Goal: Task Accomplishment & Management: Use online tool/utility

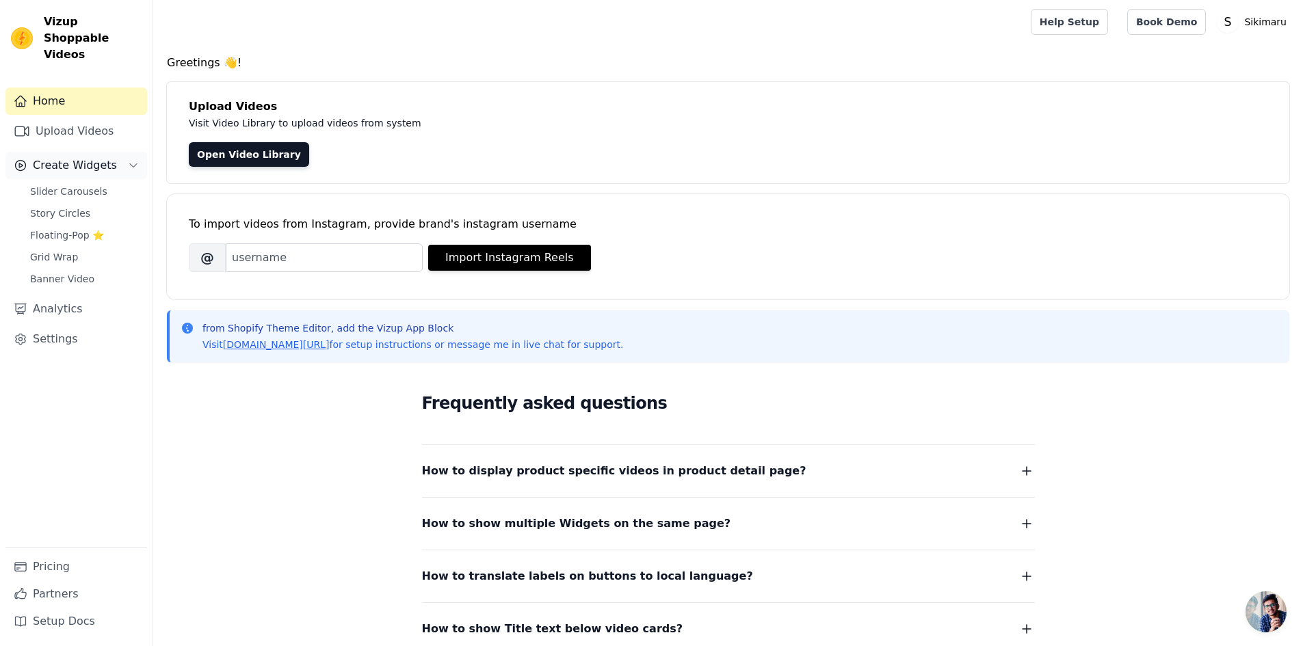
click at [70, 157] on span "Create Widgets" at bounding box center [75, 165] width 84 height 16
click at [70, 126] on link "Upload Videos" at bounding box center [76, 131] width 142 height 27
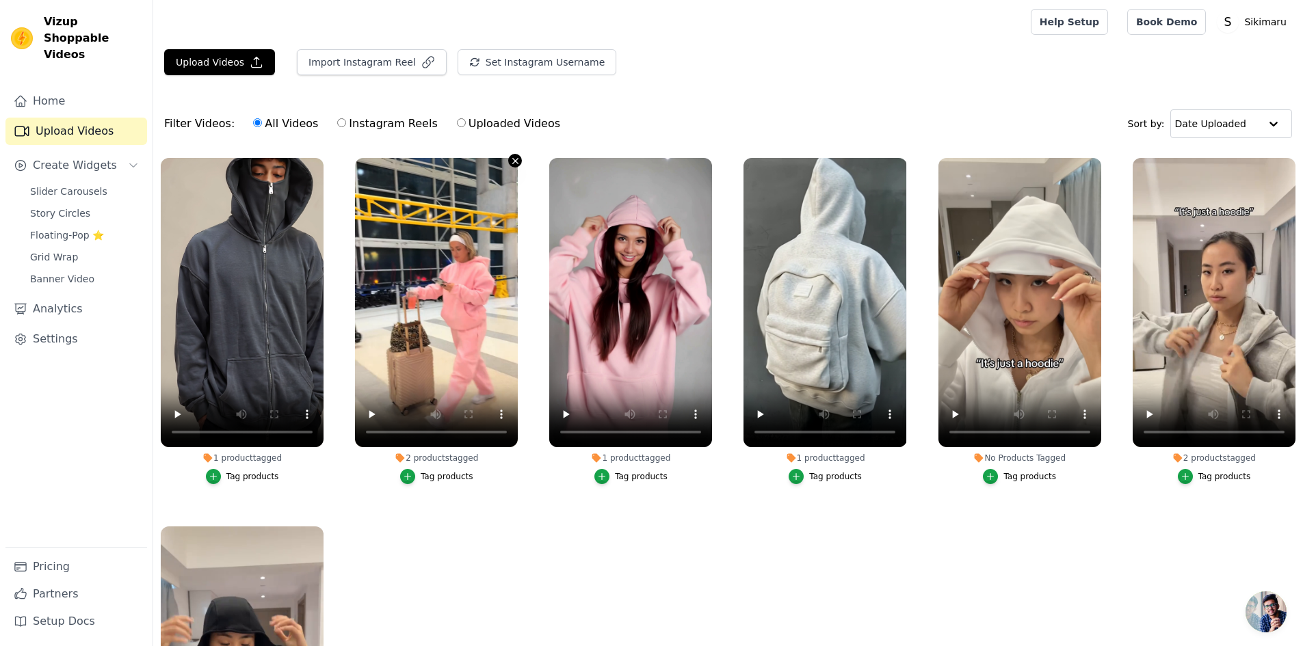
click at [514, 160] on icon "button" at bounding box center [515, 161] width 10 height 10
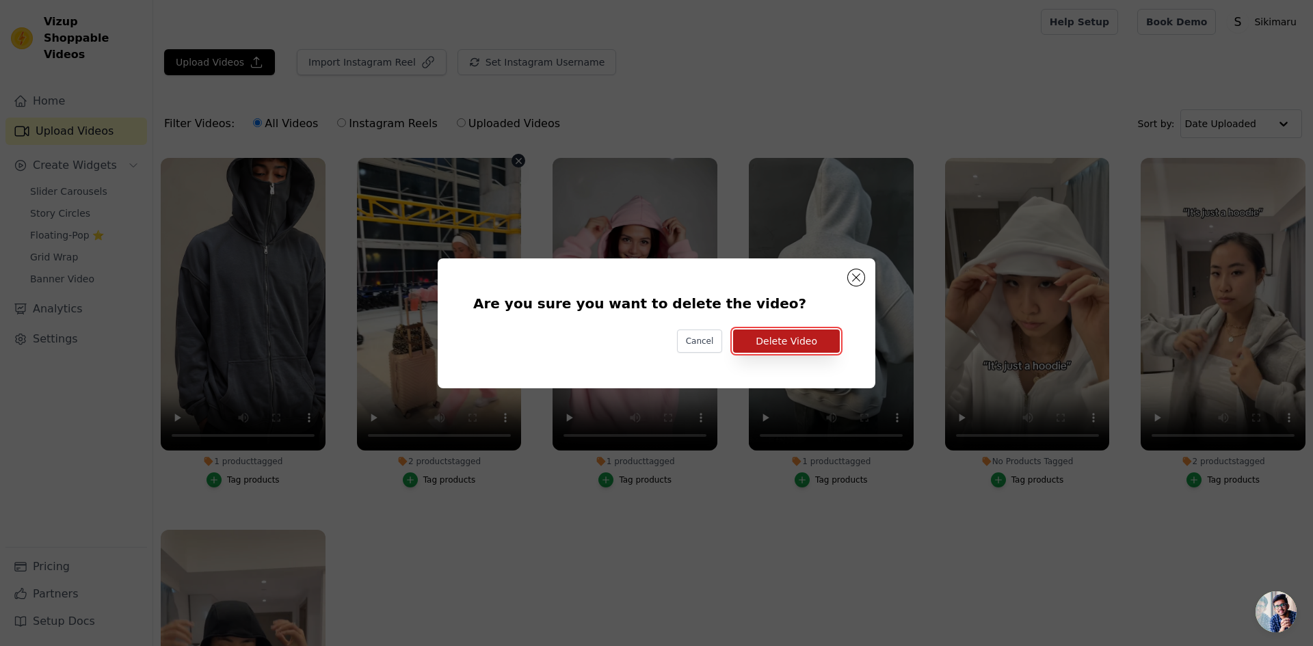
click at [803, 342] on button "Delete Video" at bounding box center [786, 341] width 107 height 23
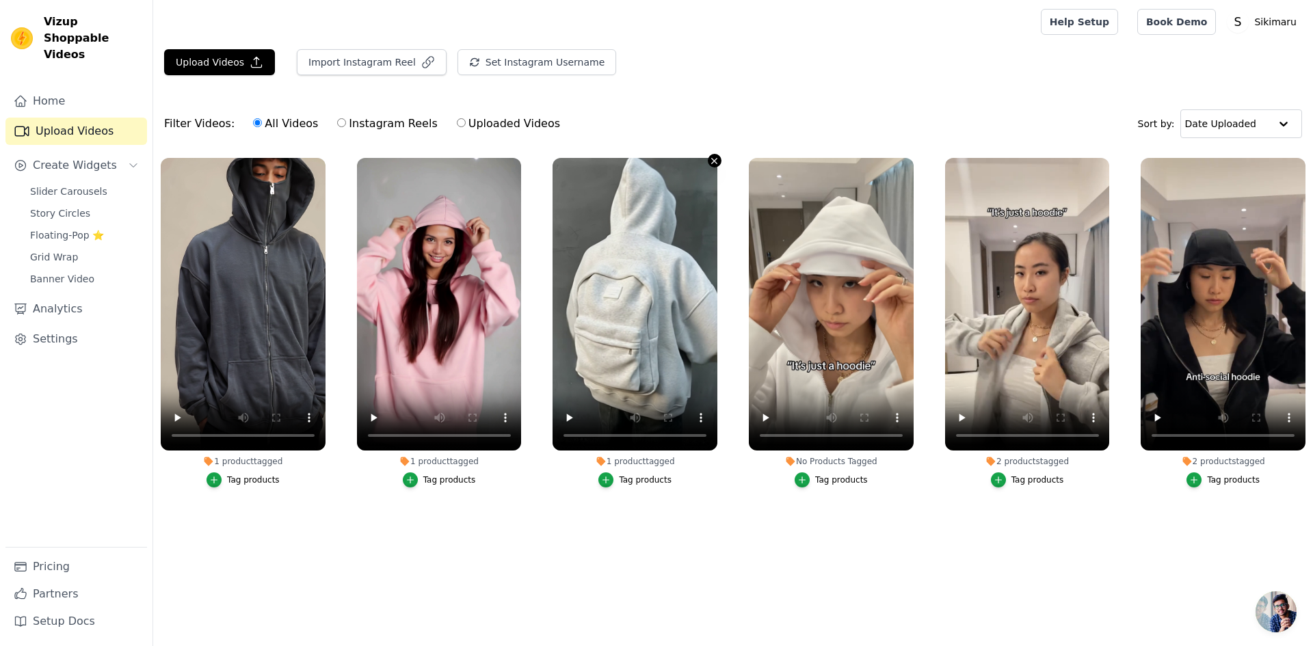
click at [713, 160] on icon "button" at bounding box center [714, 161] width 10 height 10
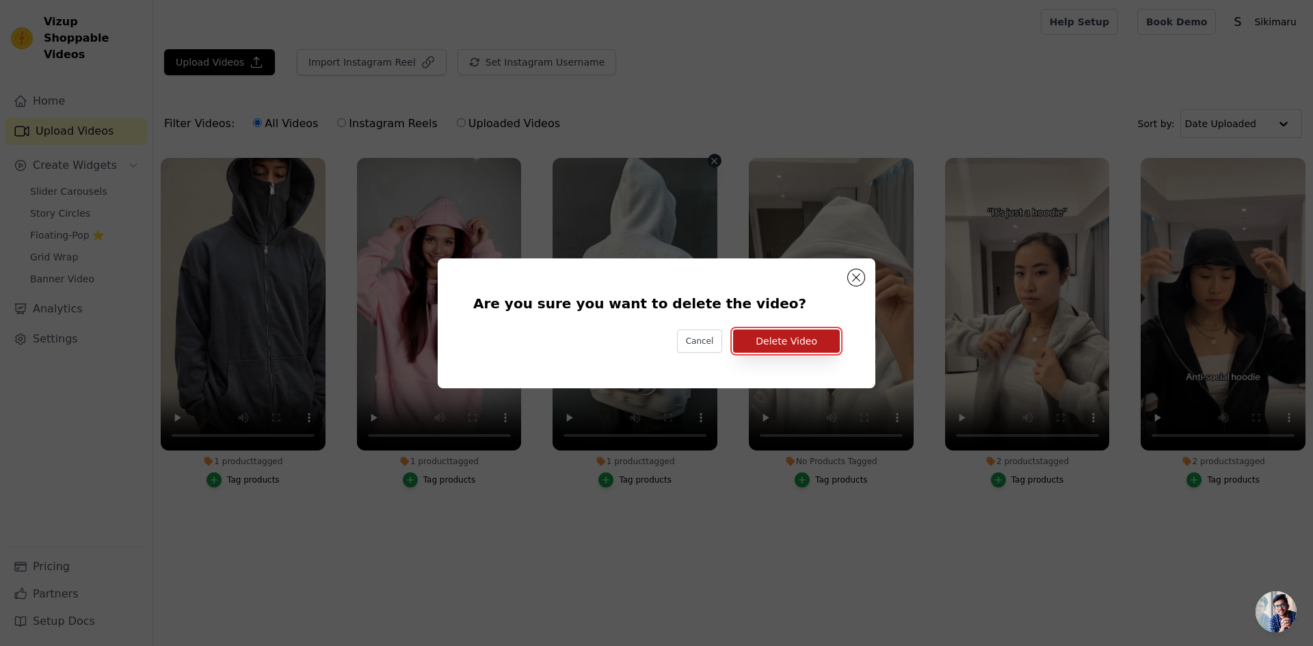
click at [809, 351] on button "Delete Video" at bounding box center [786, 341] width 107 height 23
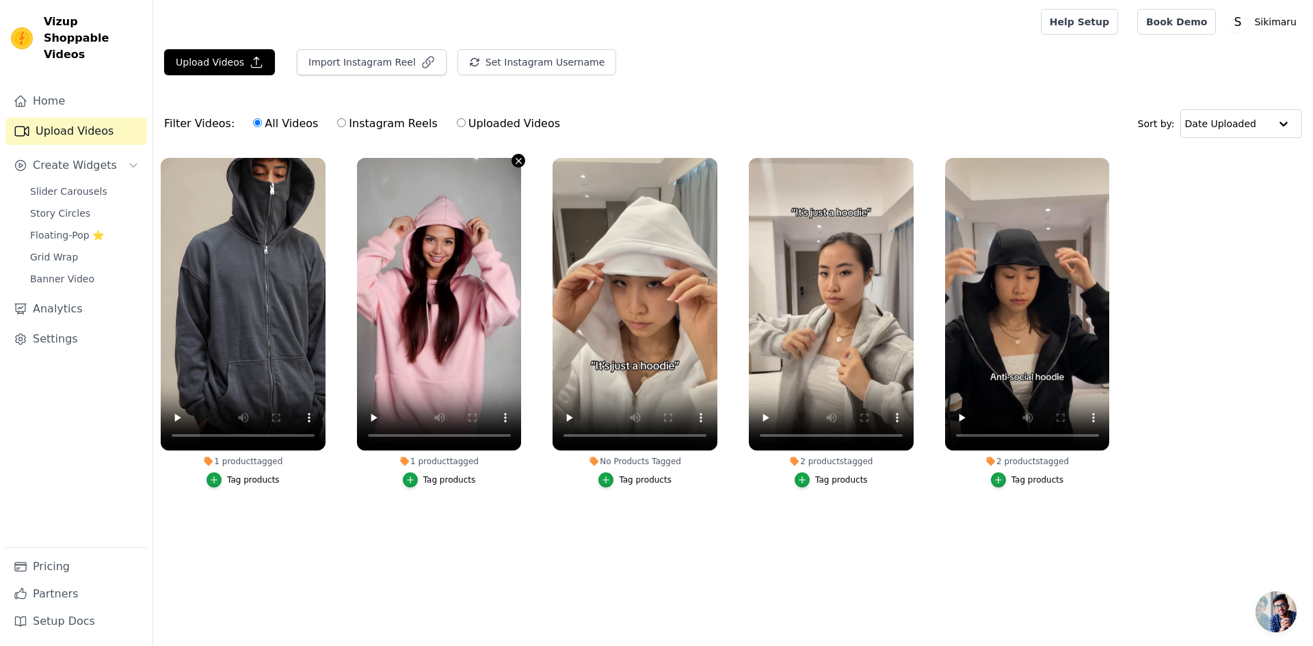
click at [519, 156] on icon "button" at bounding box center [518, 161] width 10 height 10
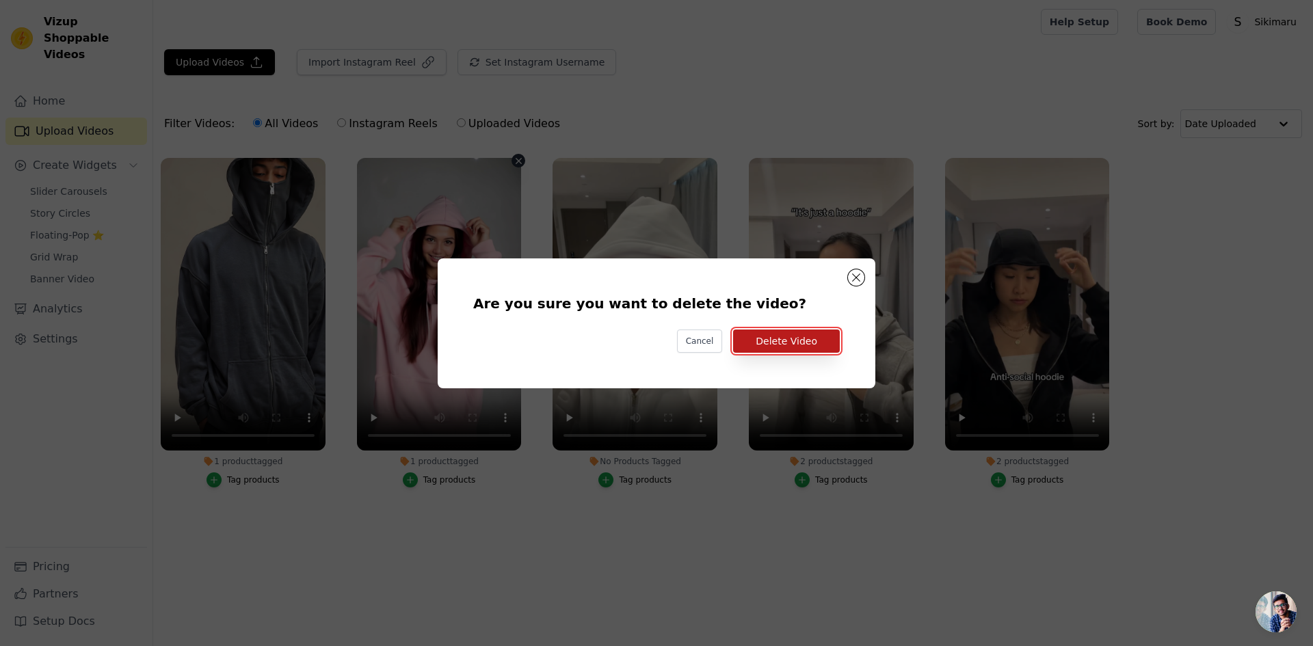
click at [777, 338] on button "Delete Video" at bounding box center [786, 341] width 107 height 23
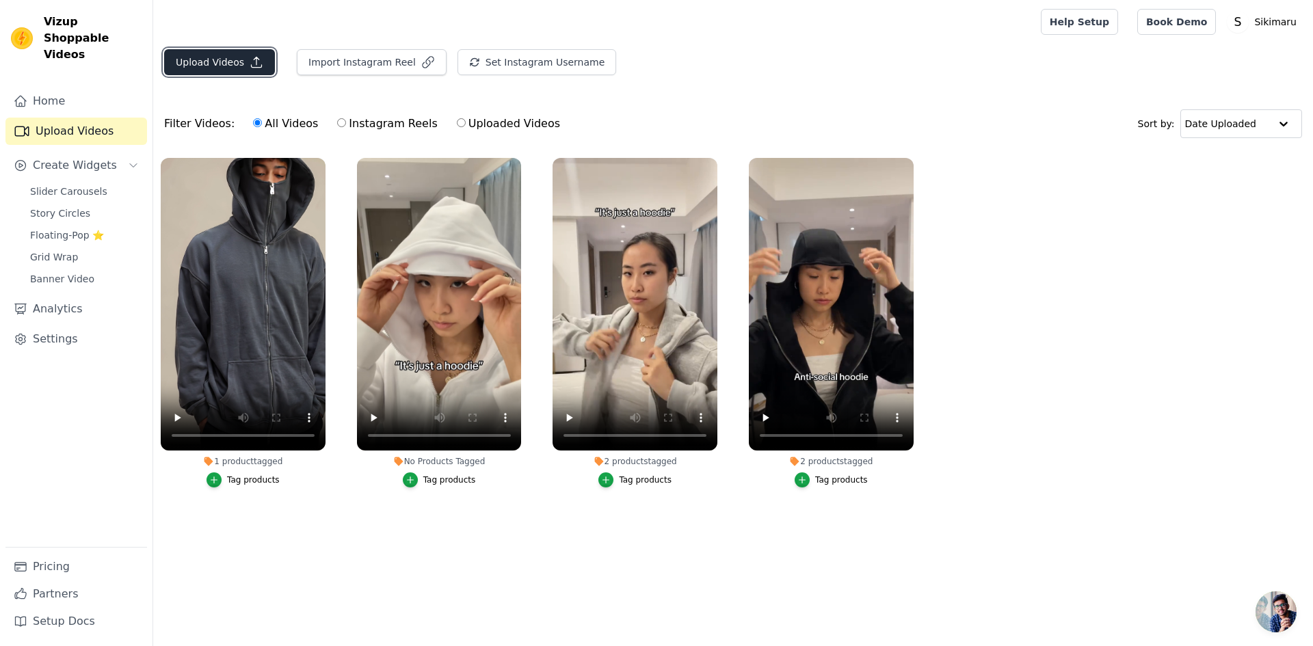
click at [236, 64] on button "Upload Videos" at bounding box center [219, 62] width 111 height 26
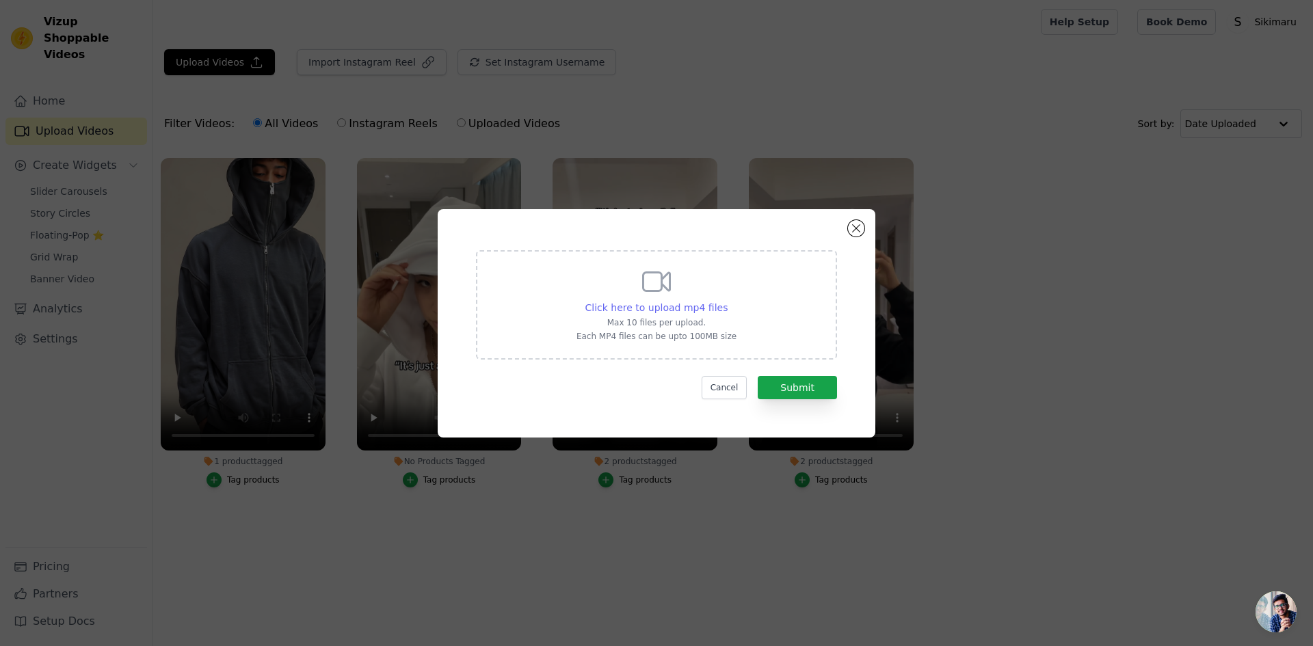
click at [643, 302] on span "Click here to upload mp4 files" at bounding box center [656, 307] width 143 height 11
click at [727, 300] on input "Click here to upload mp4 files Max 10 files per upload. Each MP4 files can be u…" at bounding box center [727, 300] width 1 height 1
click at [667, 296] on icon at bounding box center [656, 281] width 33 height 33
click at [727, 300] on input "Click here to upload mp4 files Max 10 files per upload. Each MP4 files can be u…" at bounding box center [727, 300] width 1 height 1
type input "C:\fakepath\0913.mp4"
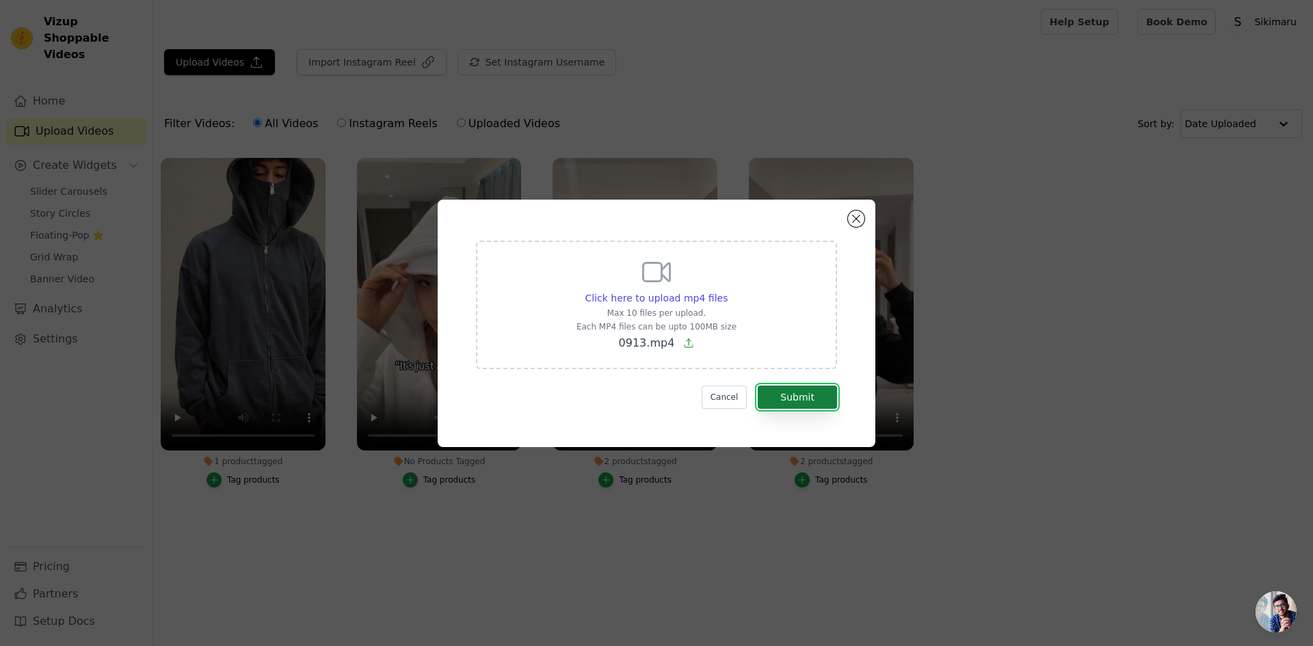
click at [805, 403] on button "Submit" at bounding box center [797, 397] width 79 height 23
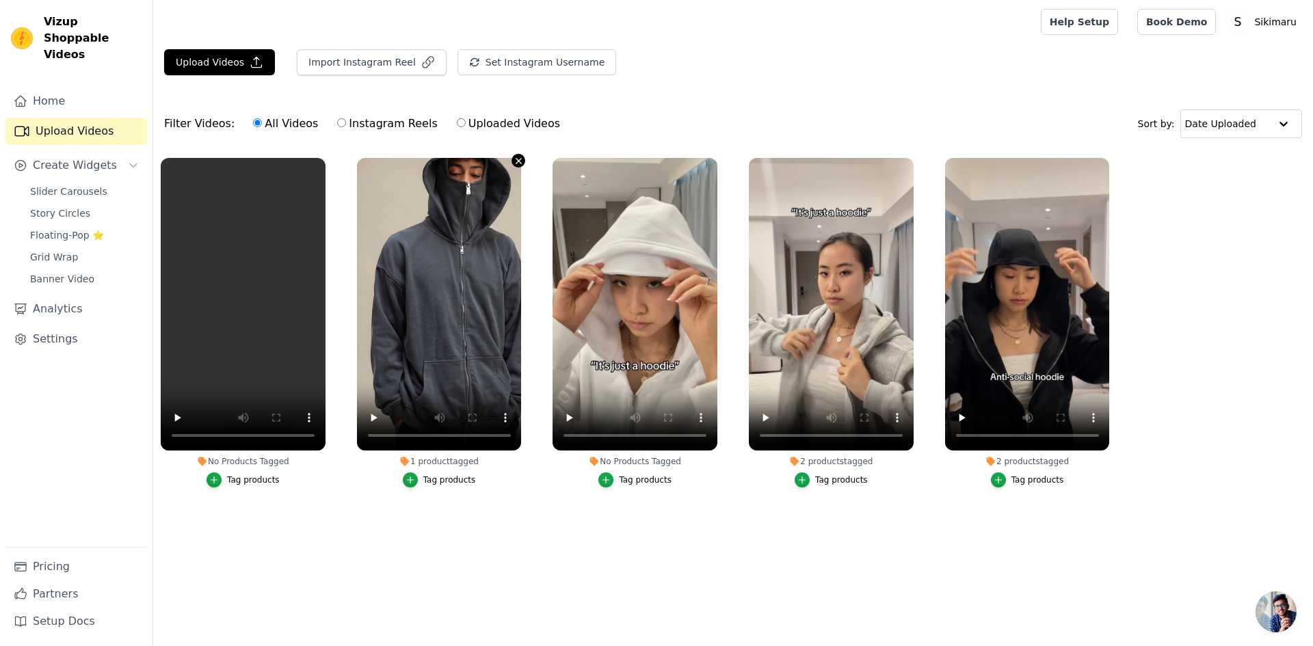
click at [518, 161] on icon "button" at bounding box center [518, 161] width 10 height 10
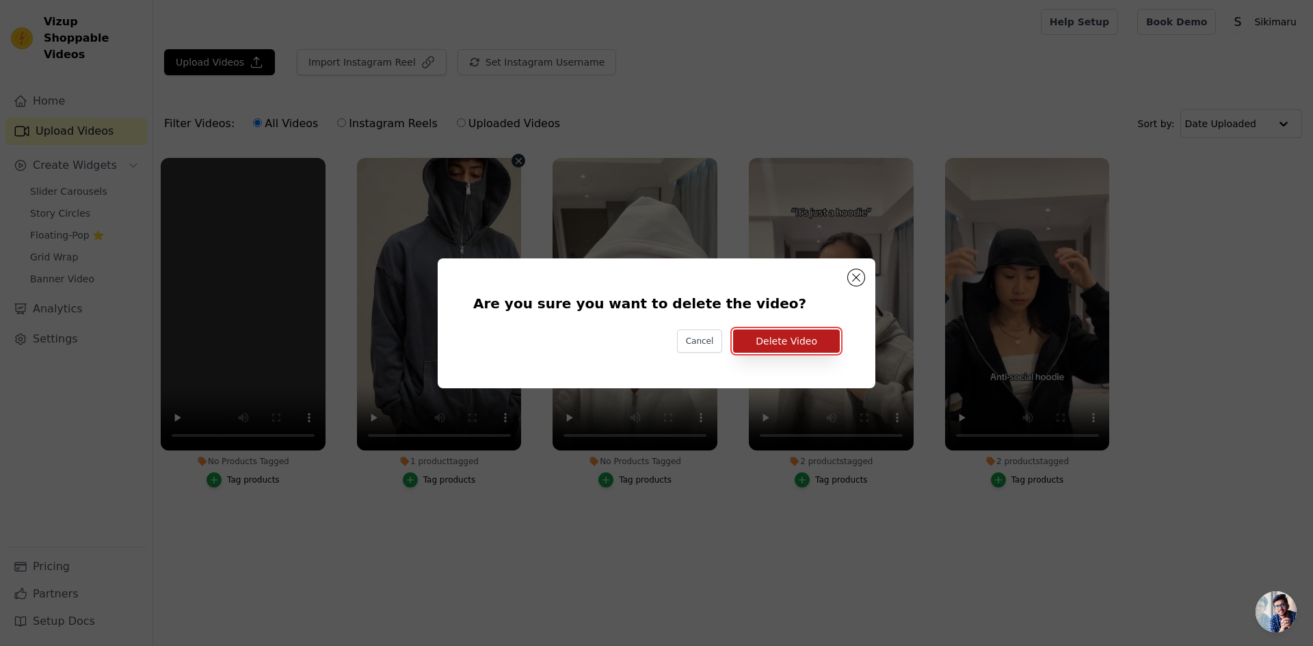
click at [812, 337] on button "Delete Video" at bounding box center [786, 341] width 107 height 23
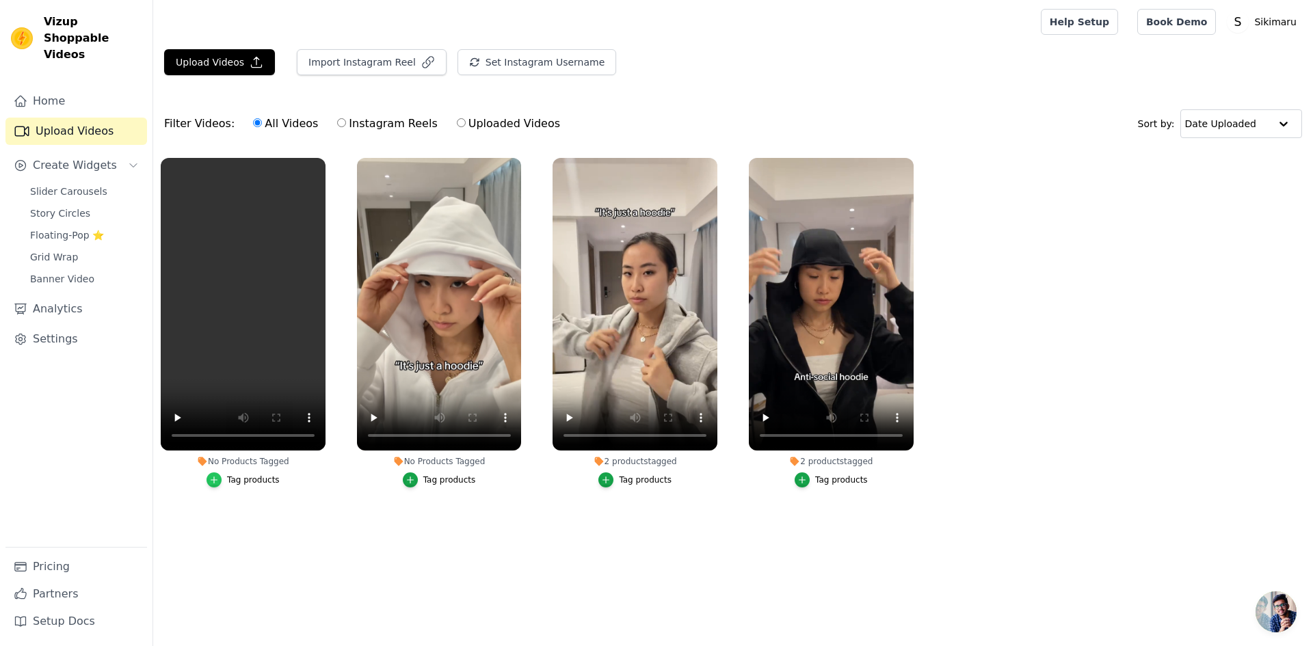
click at [217, 480] on icon "button" at bounding box center [214, 480] width 6 height 6
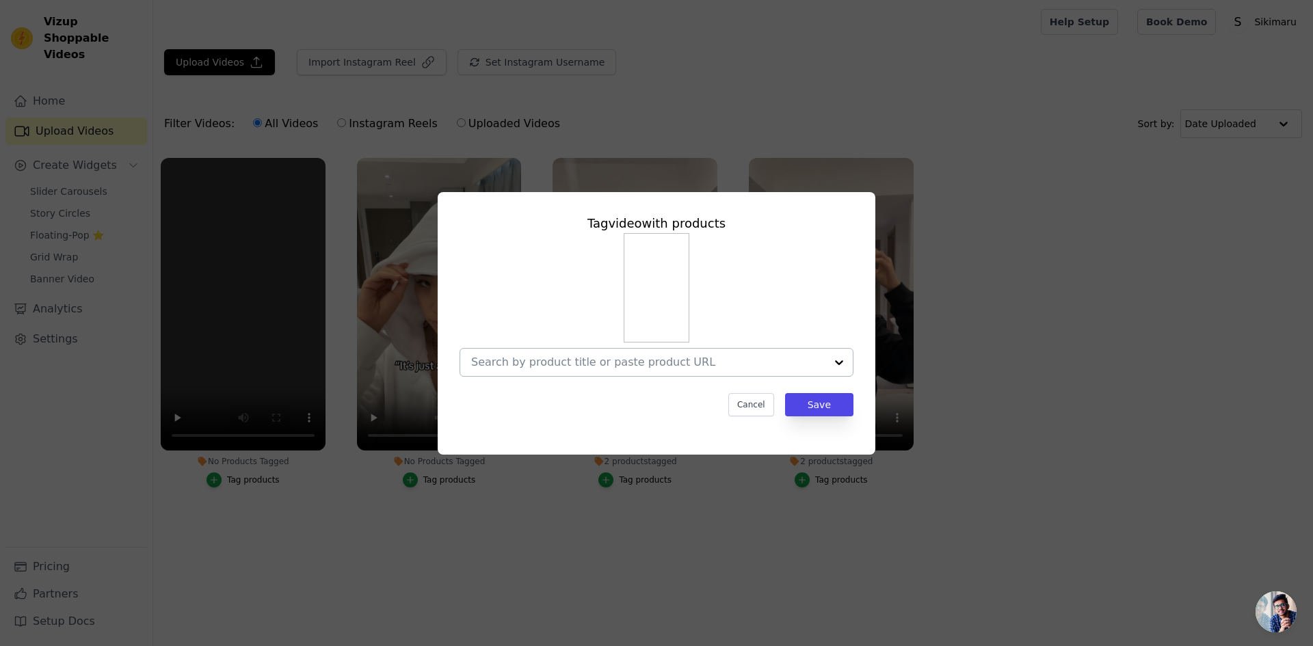
click at [669, 362] on input "No Products Tagged Tag video with products Cancel Save Tag products" at bounding box center [648, 362] width 354 height 13
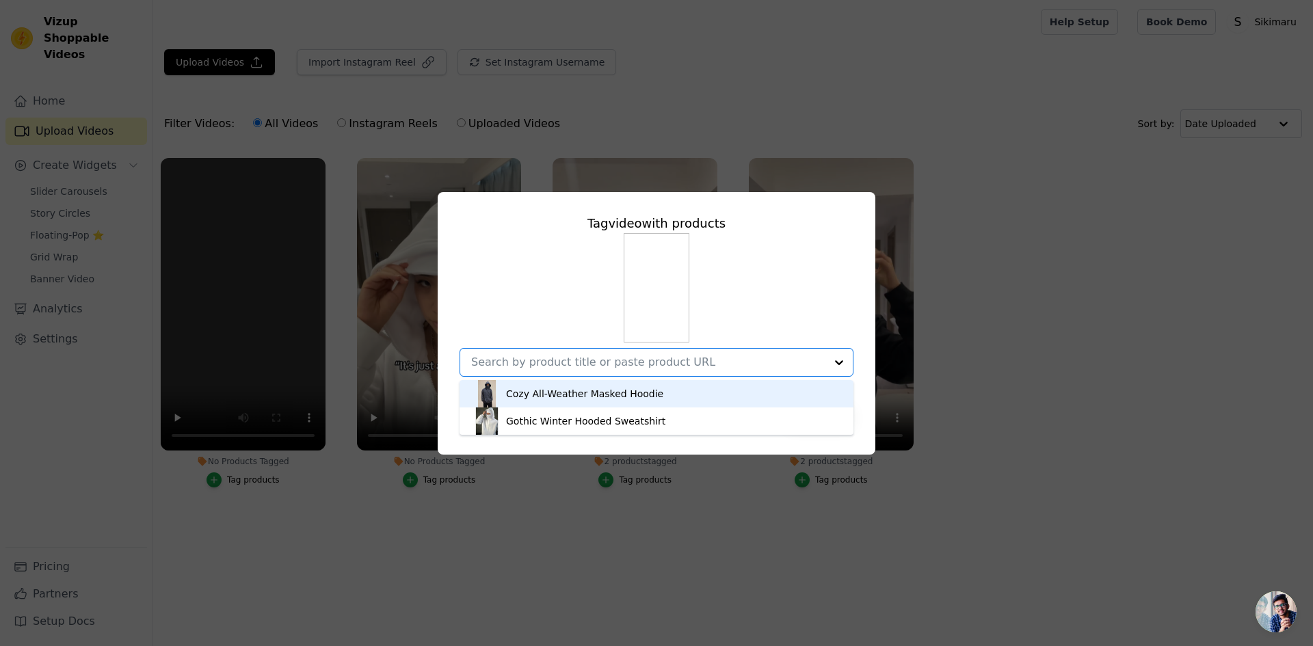
click at [665, 386] on div "Cozy All-Weather Masked Hoodie" at bounding box center [656, 393] width 366 height 27
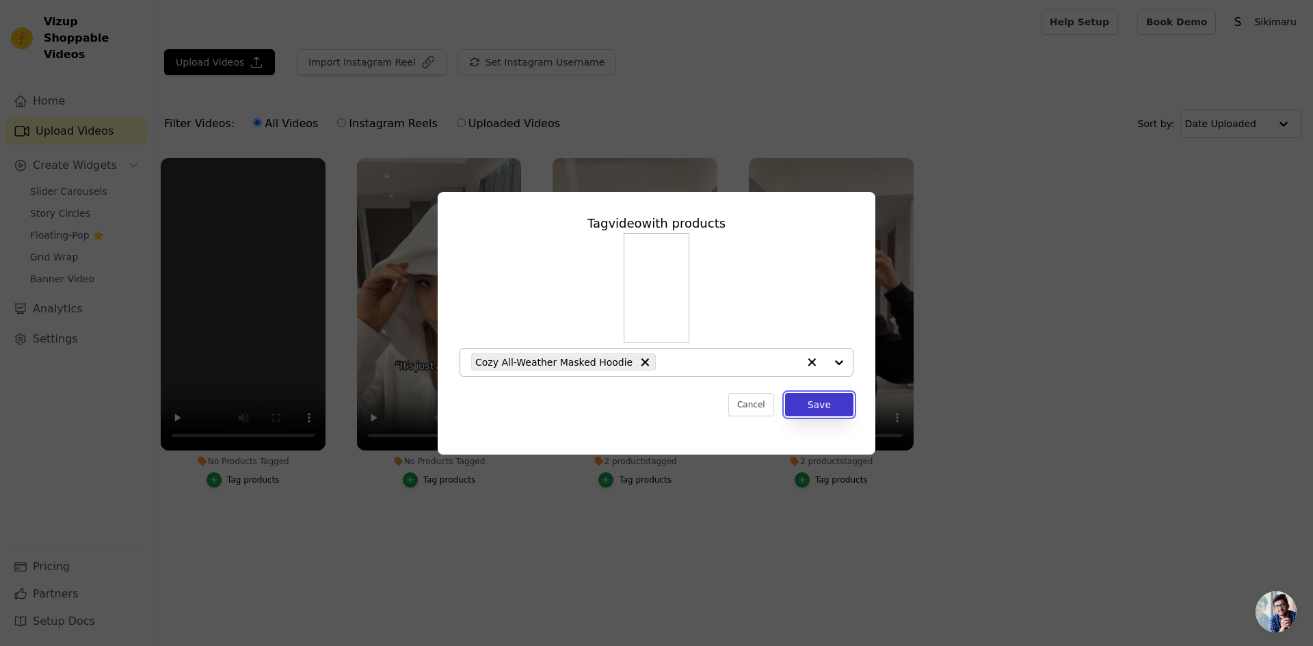
click at [833, 412] on button "Save" at bounding box center [819, 404] width 68 height 23
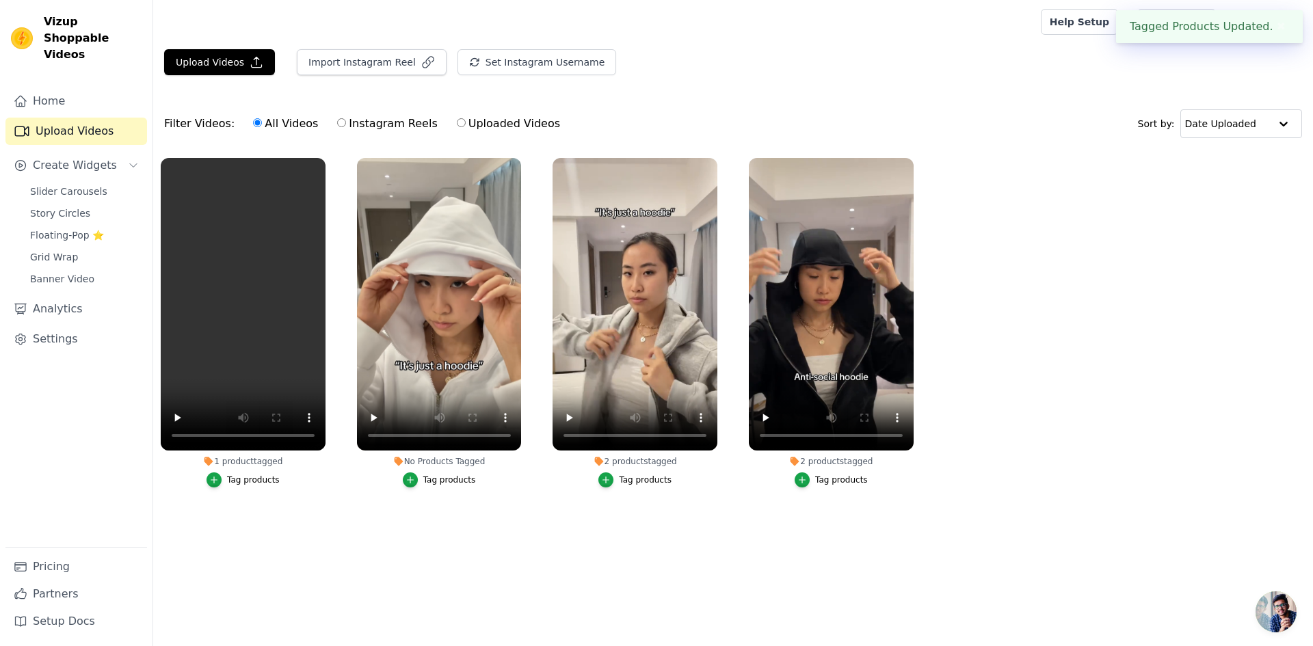
click at [439, 487] on label "No Products Tagged Tag products" at bounding box center [439, 325] width 166 height 336
click at [438, 478] on div "Tag products" at bounding box center [449, 480] width 53 height 11
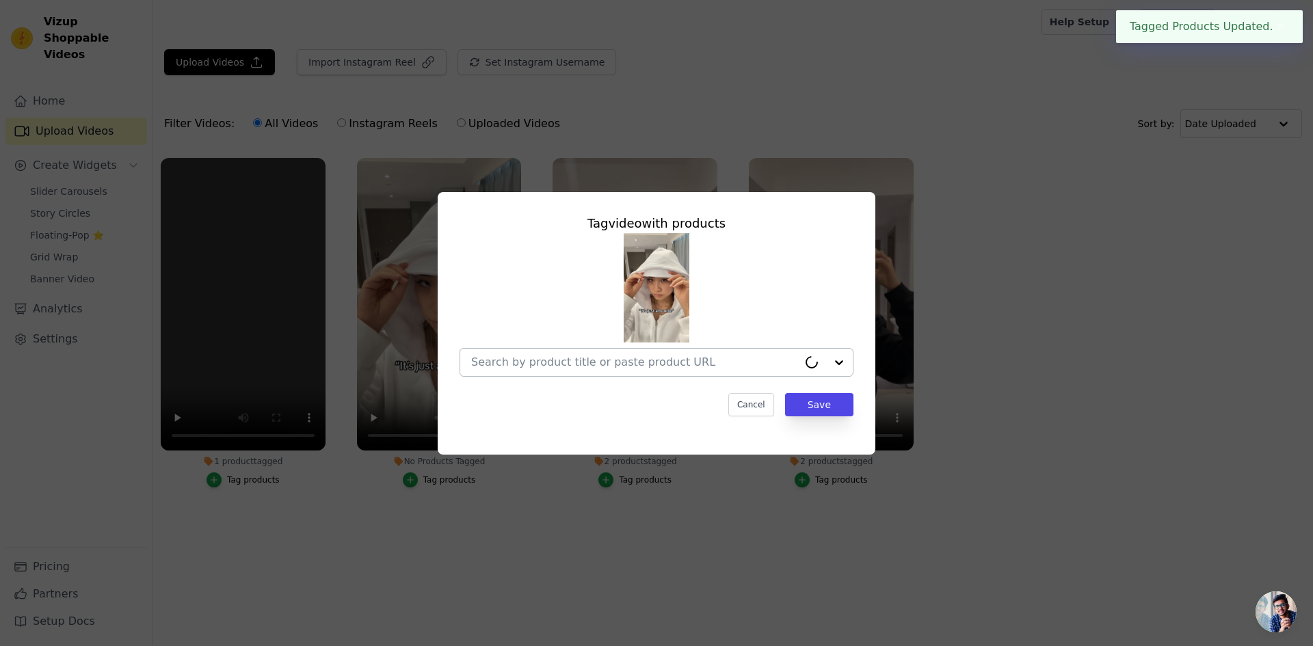
click at [669, 368] on input "No Products Tagged Tag video with products Cancel Save Tag products" at bounding box center [634, 362] width 327 height 13
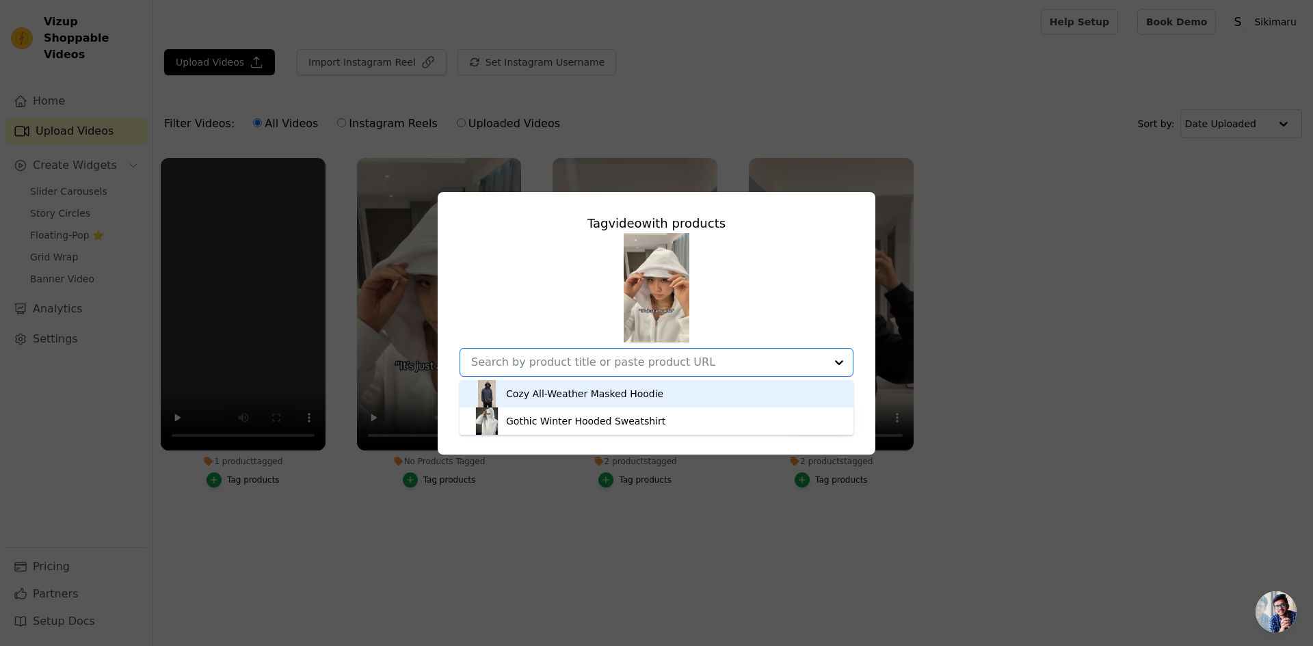
click at [665, 392] on div "Cozy All-Weather Masked Hoodie" at bounding box center [656, 393] width 366 height 27
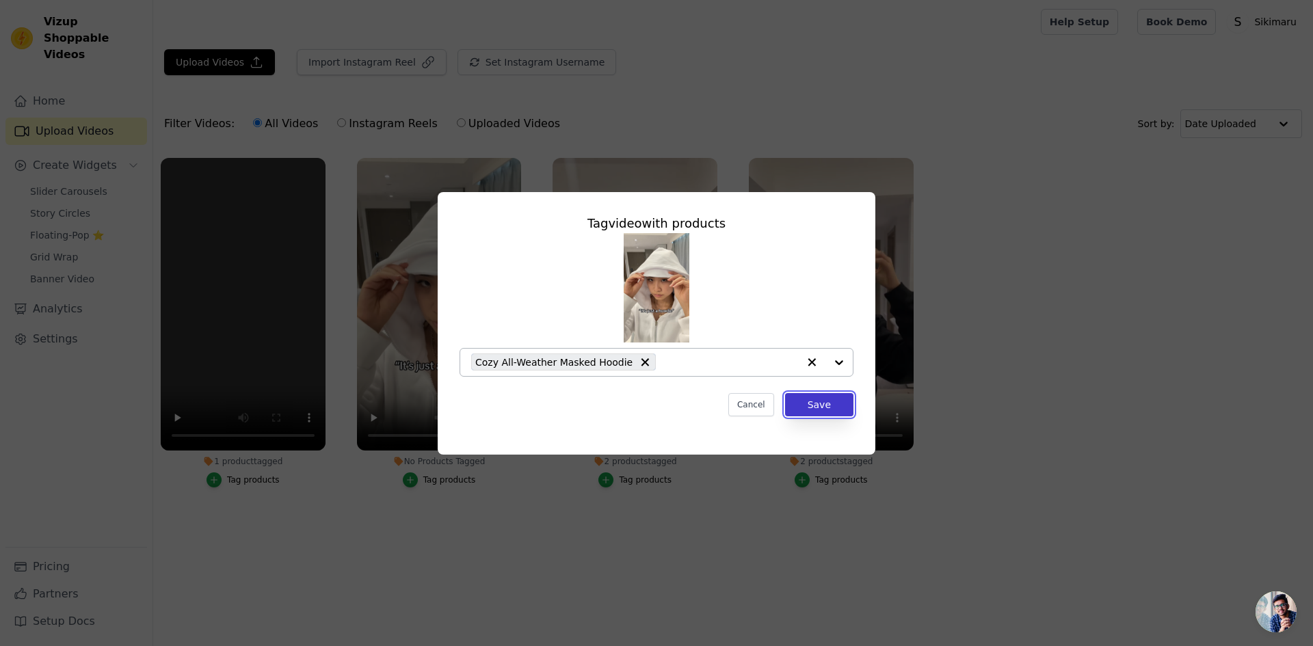
click at [846, 405] on button "Save" at bounding box center [819, 404] width 68 height 23
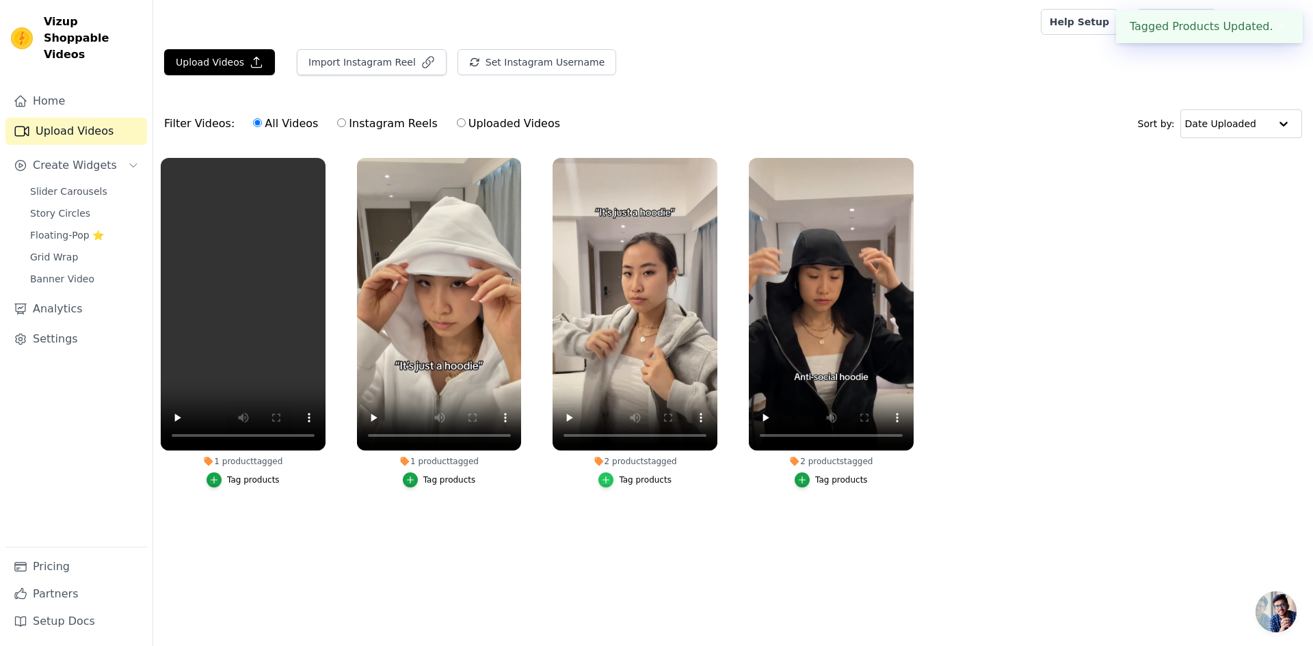
click at [605, 476] on icon "button" at bounding box center [606, 480] width 10 height 10
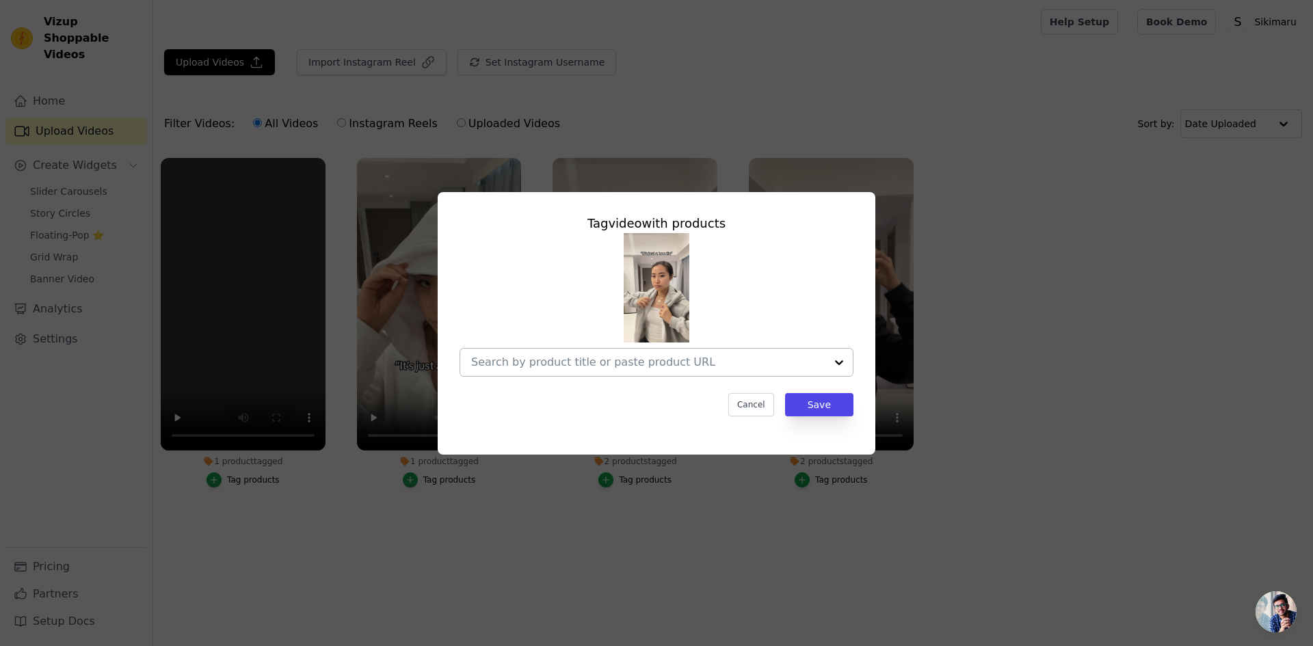
click at [834, 362] on div at bounding box center [838, 362] width 27 height 27
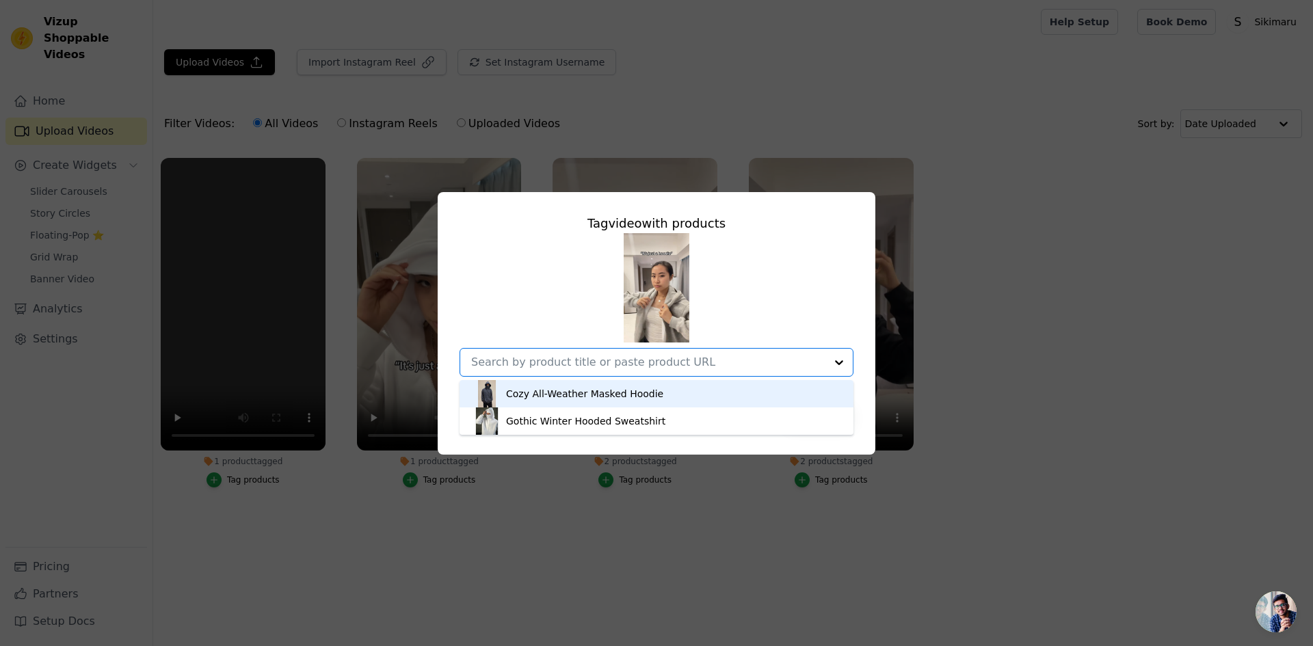
click at [713, 397] on div "Cozy All-Weather Masked Hoodie" at bounding box center [656, 393] width 366 height 27
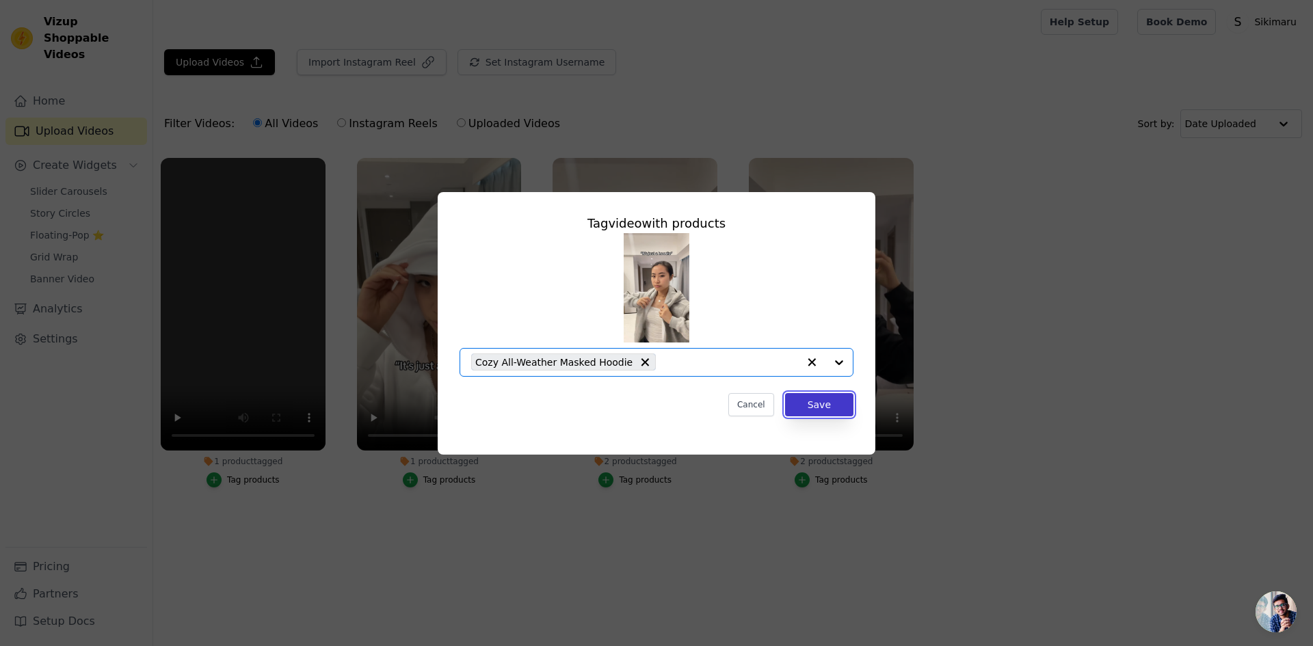
click at [833, 403] on button "Save" at bounding box center [819, 404] width 68 height 23
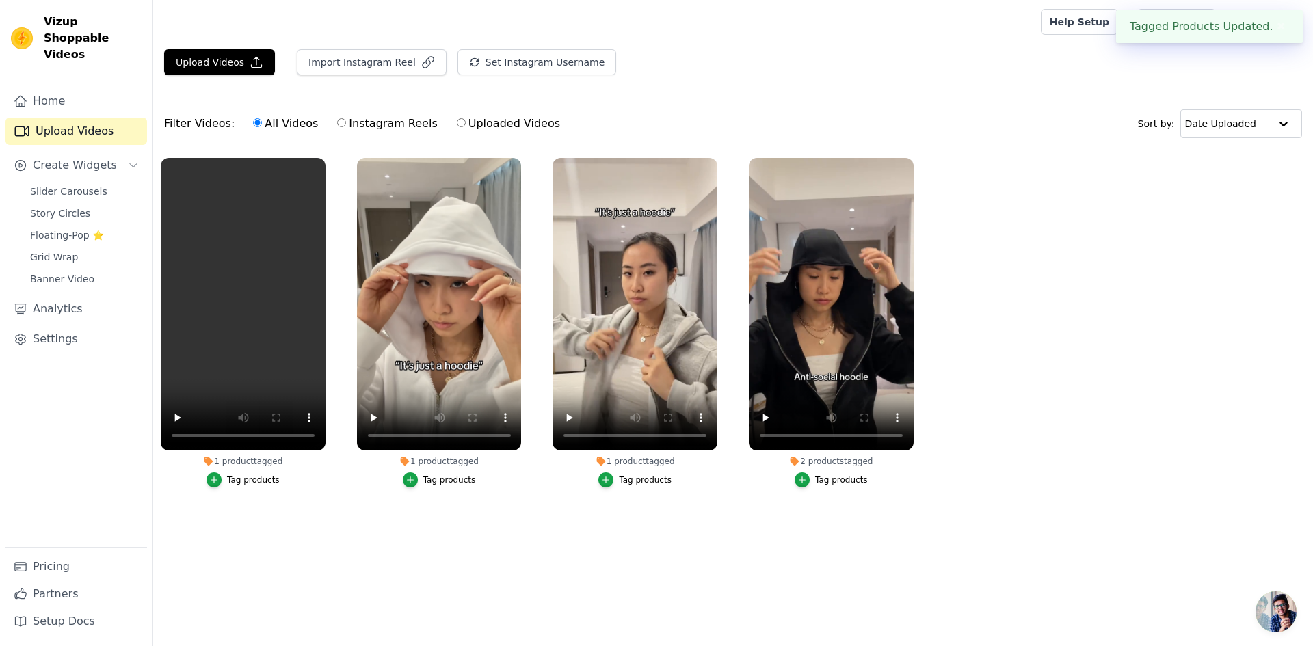
click at [833, 482] on div "Tag products" at bounding box center [841, 480] width 53 height 11
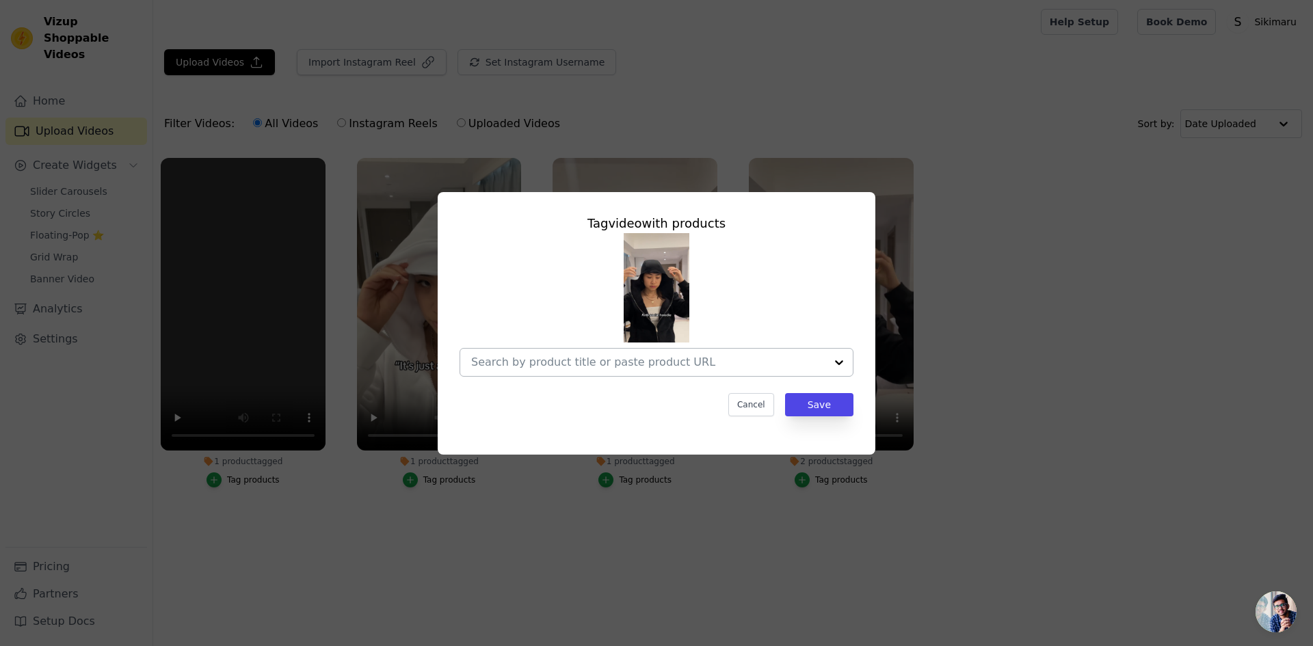
click at [841, 365] on div at bounding box center [838, 362] width 27 height 27
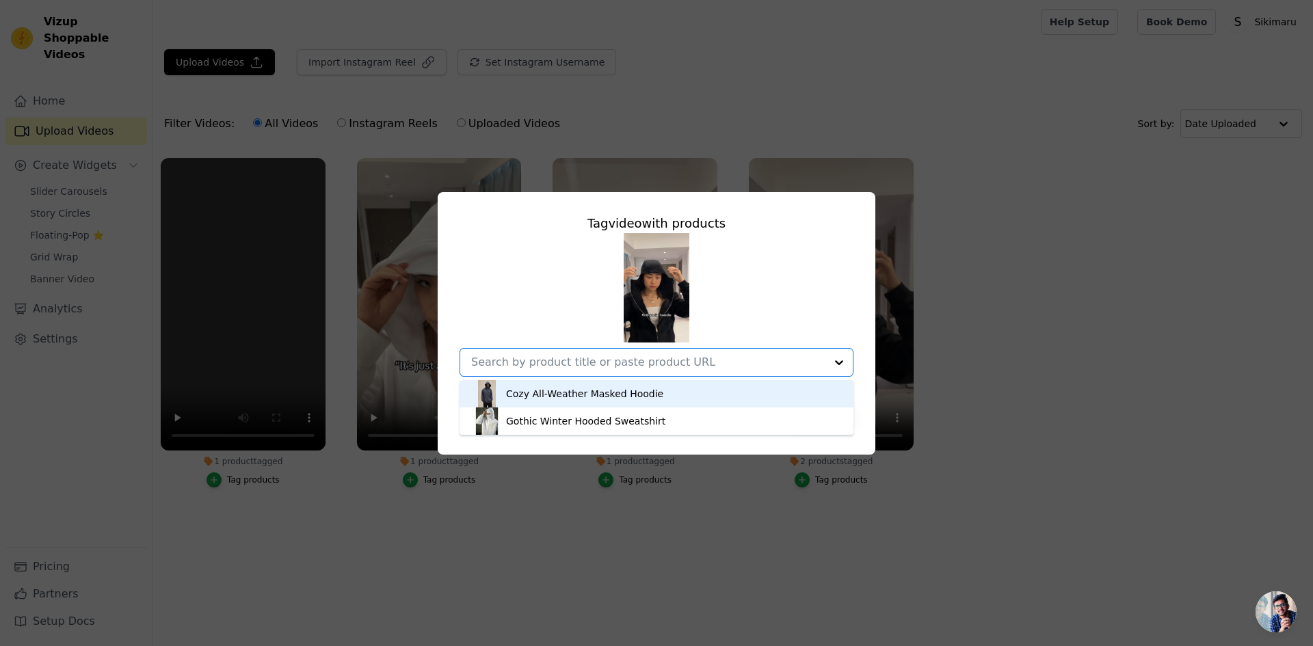
click at [801, 402] on div "Cozy All-Weather Masked Hoodie" at bounding box center [656, 393] width 366 height 27
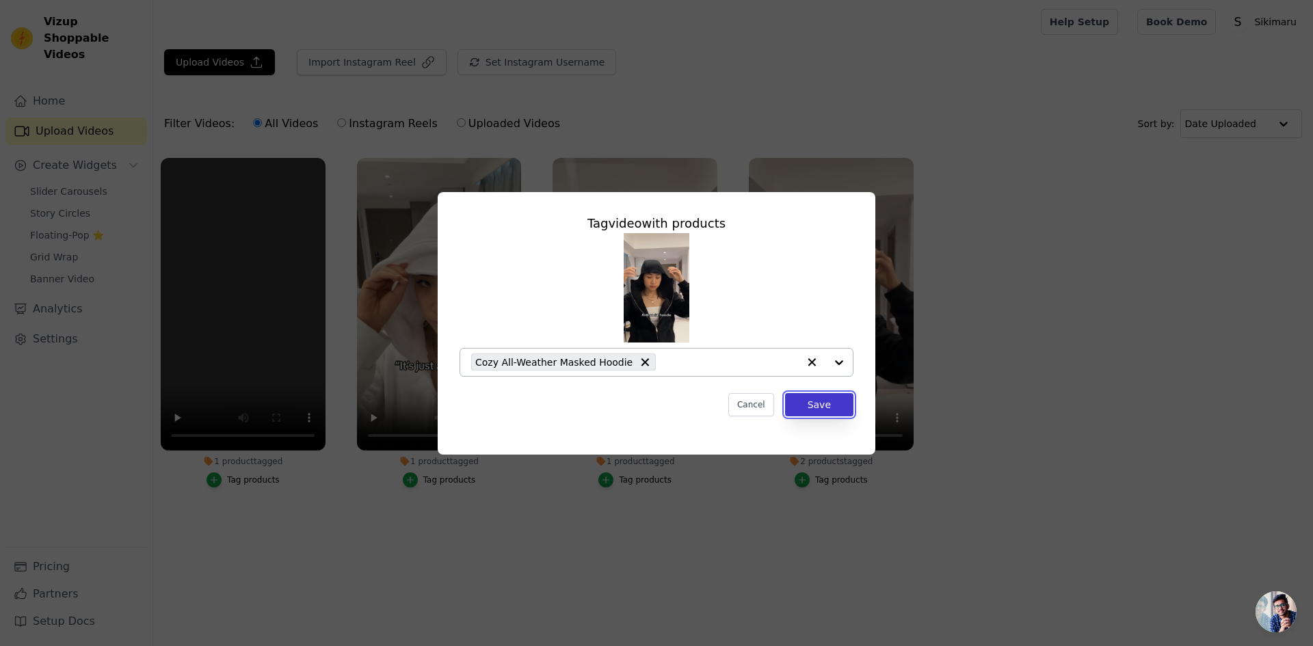
click at [820, 410] on button "Save" at bounding box center [819, 404] width 68 height 23
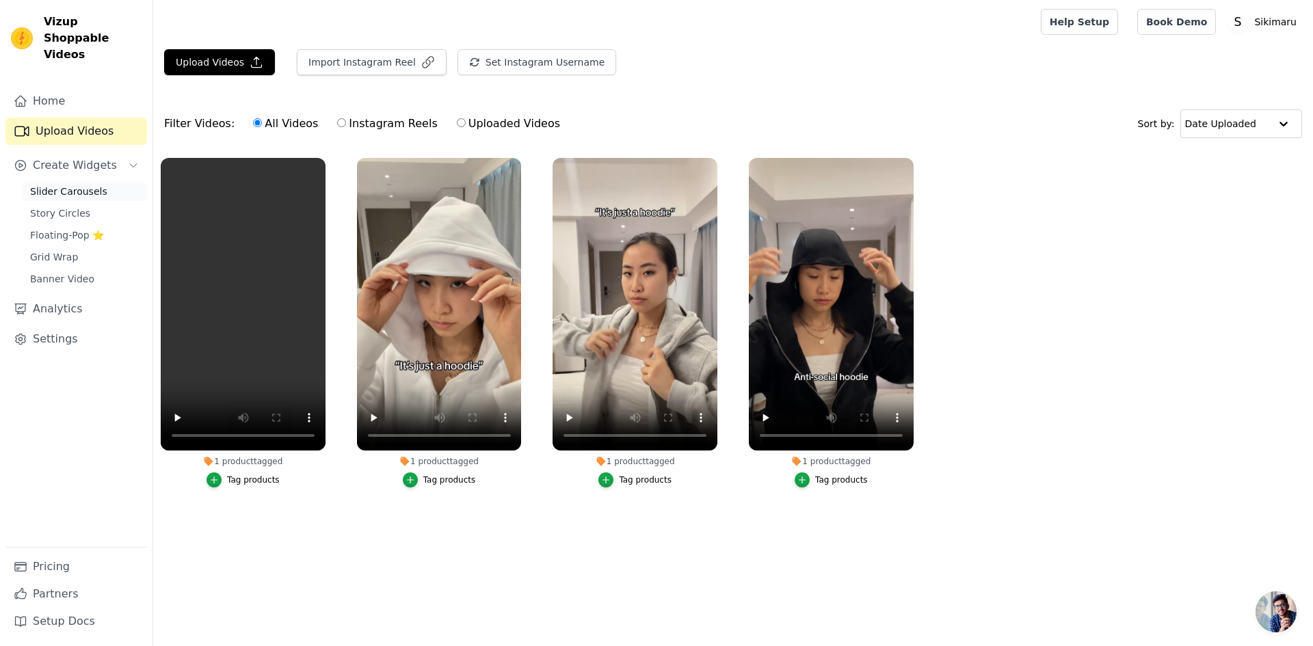
click at [101, 182] on link "Slider Carousels" at bounding box center [84, 191] width 125 height 19
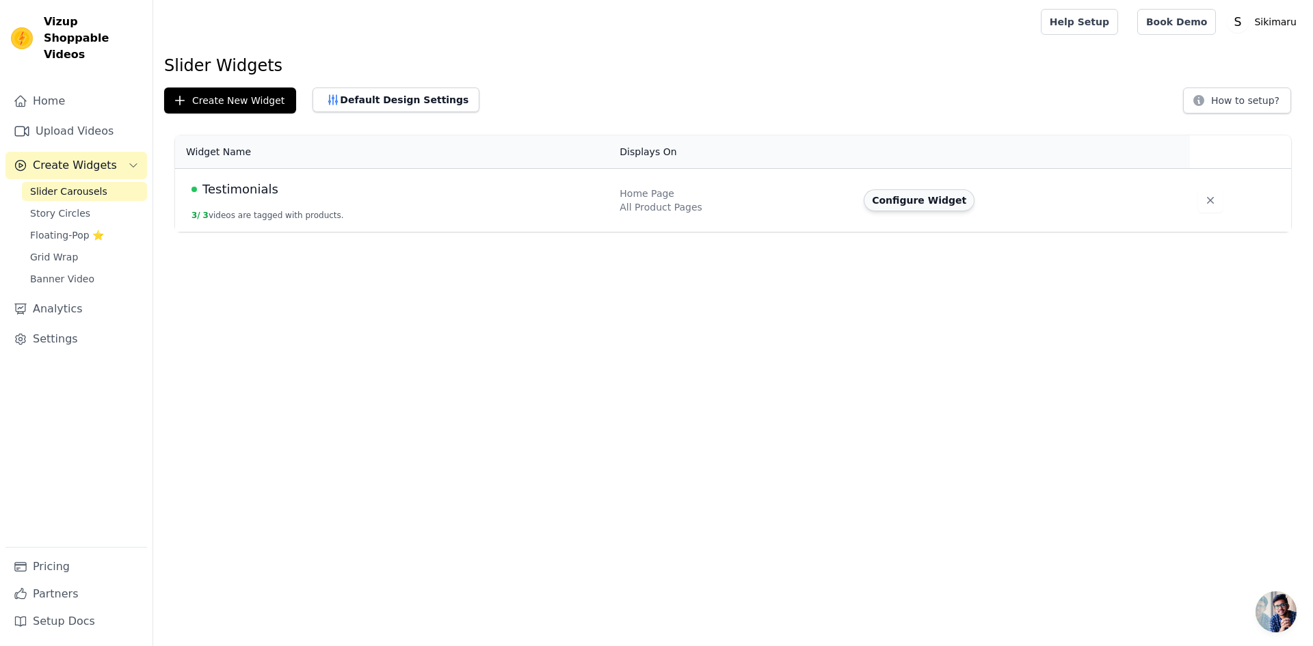
click at [924, 205] on button "Configure Widget" at bounding box center [919, 200] width 111 height 22
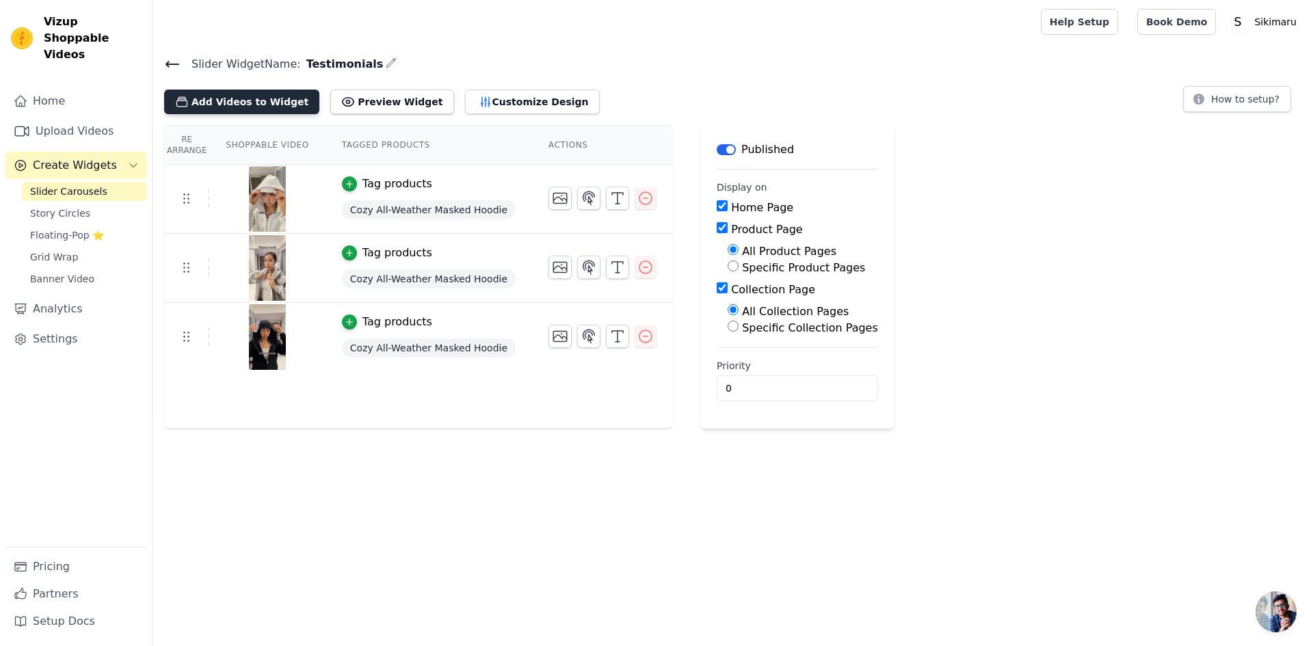
click at [254, 102] on button "Add Videos to Widget" at bounding box center [241, 102] width 155 height 25
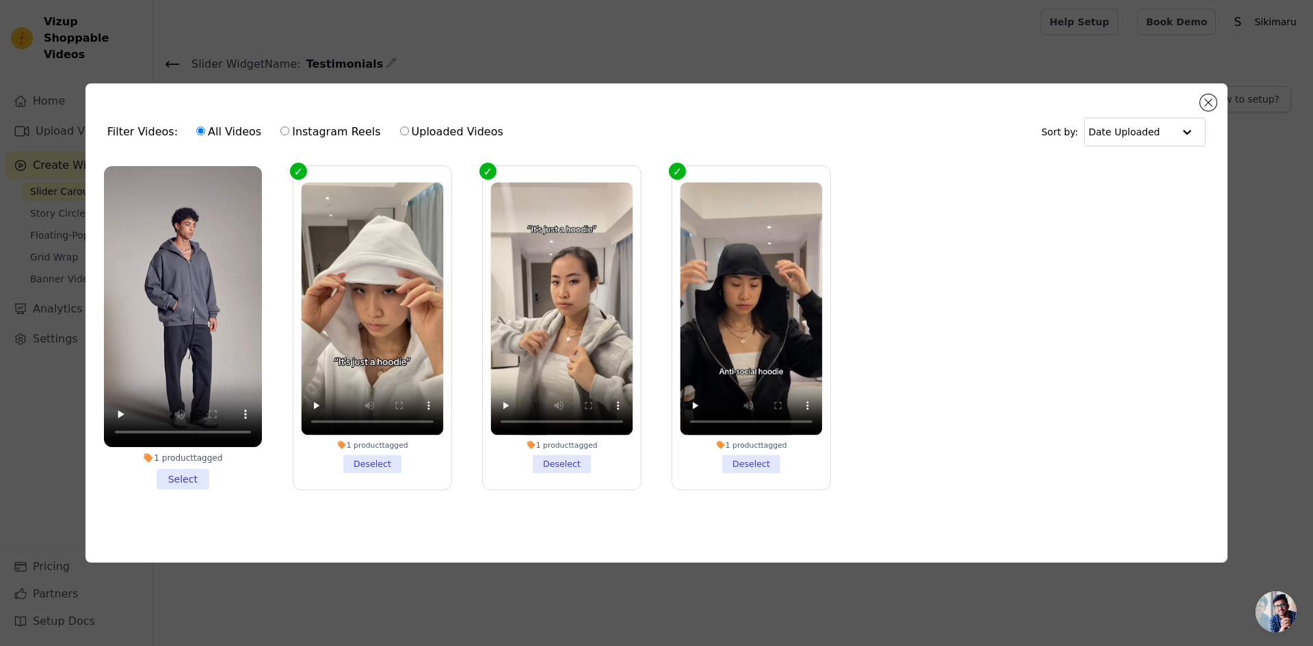
click at [185, 479] on li "1 product tagged Select" at bounding box center [183, 327] width 158 height 323
click at [0, 0] on input "1 product tagged Select" at bounding box center [0, 0] width 0 height 0
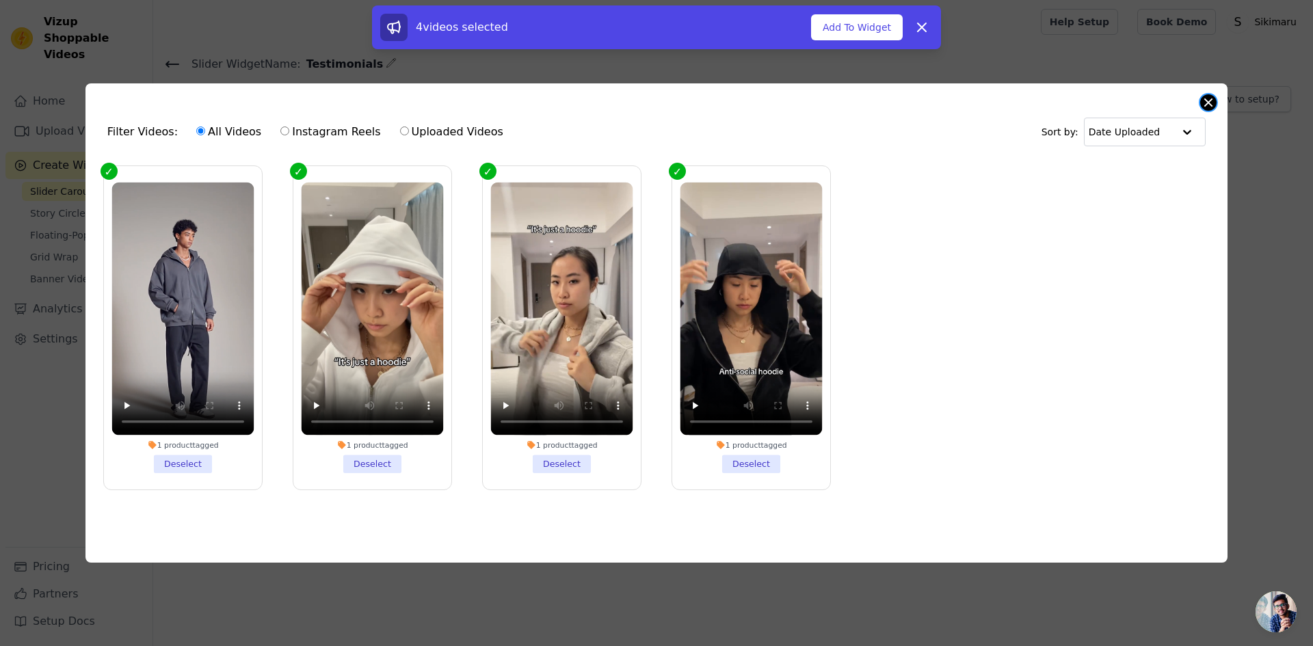
click at [1208, 102] on button "Close modal" at bounding box center [1208, 102] width 16 height 16
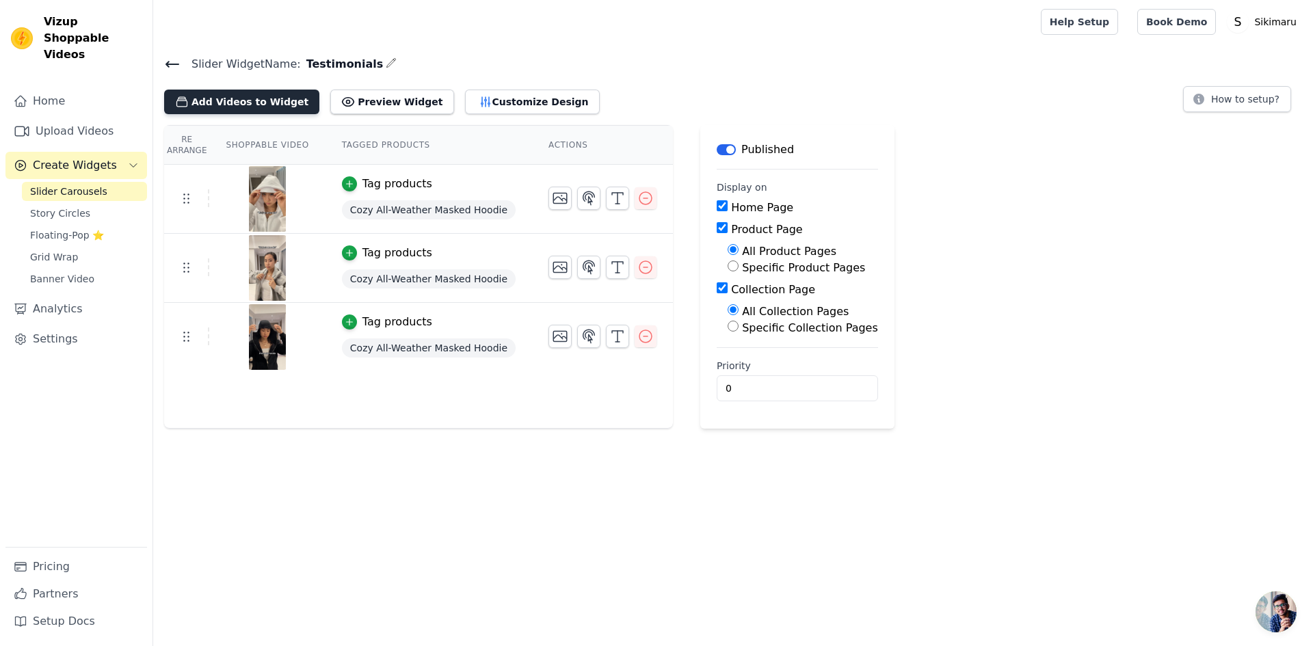
click at [278, 97] on button "Add Videos to Widget" at bounding box center [241, 102] width 155 height 25
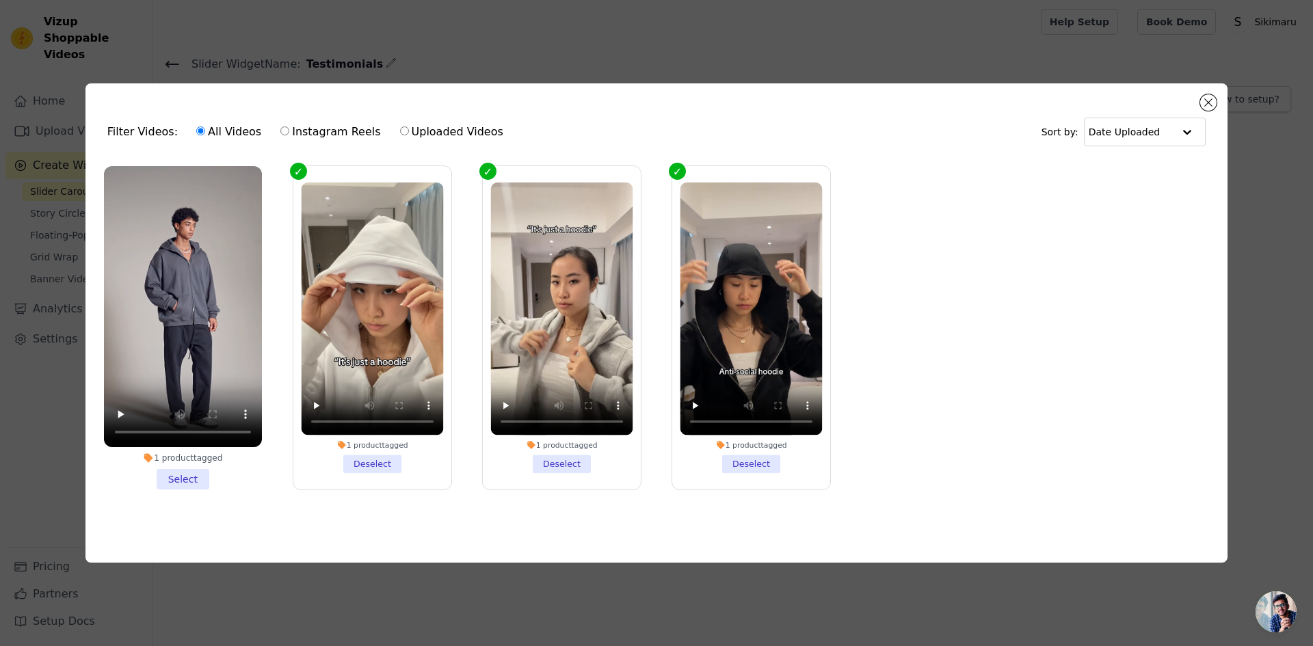
click at [192, 473] on li "1 product tagged Select" at bounding box center [183, 327] width 158 height 323
click at [0, 0] on input "1 product tagged Select" at bounding box center [0, 0] width 0 height 0
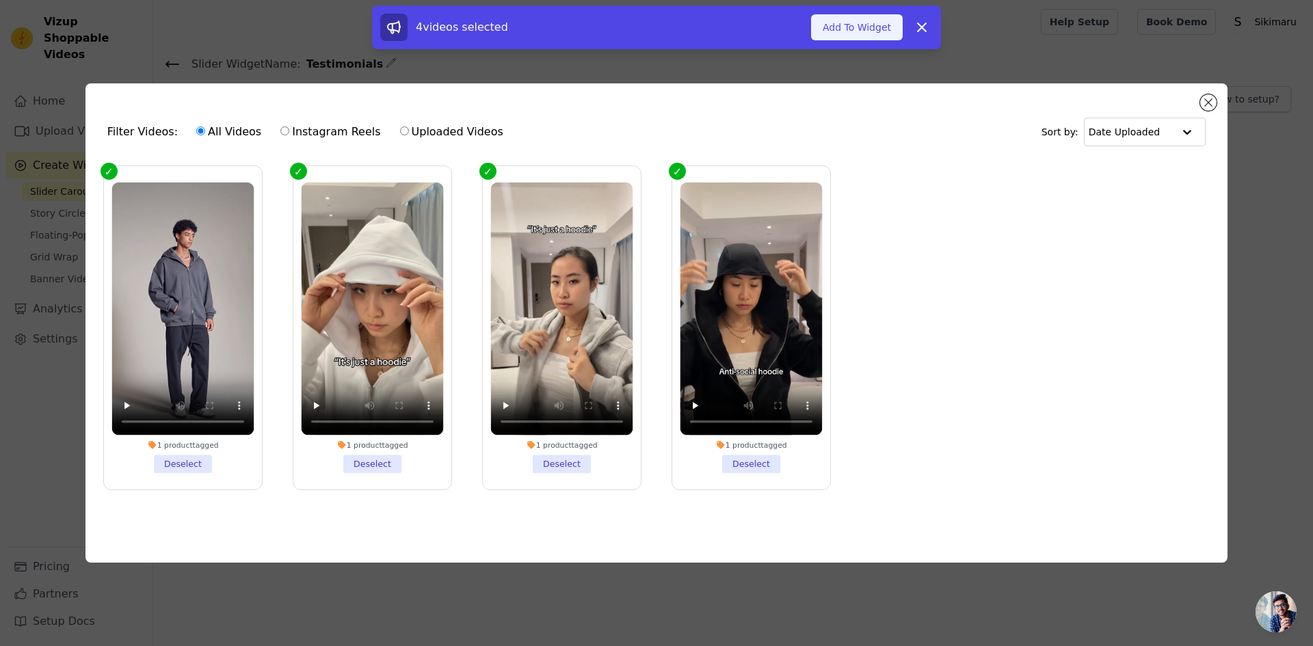
click at [870, 30] on button "Add To Widget" at bounding box center [857, 27] width 92 height 26
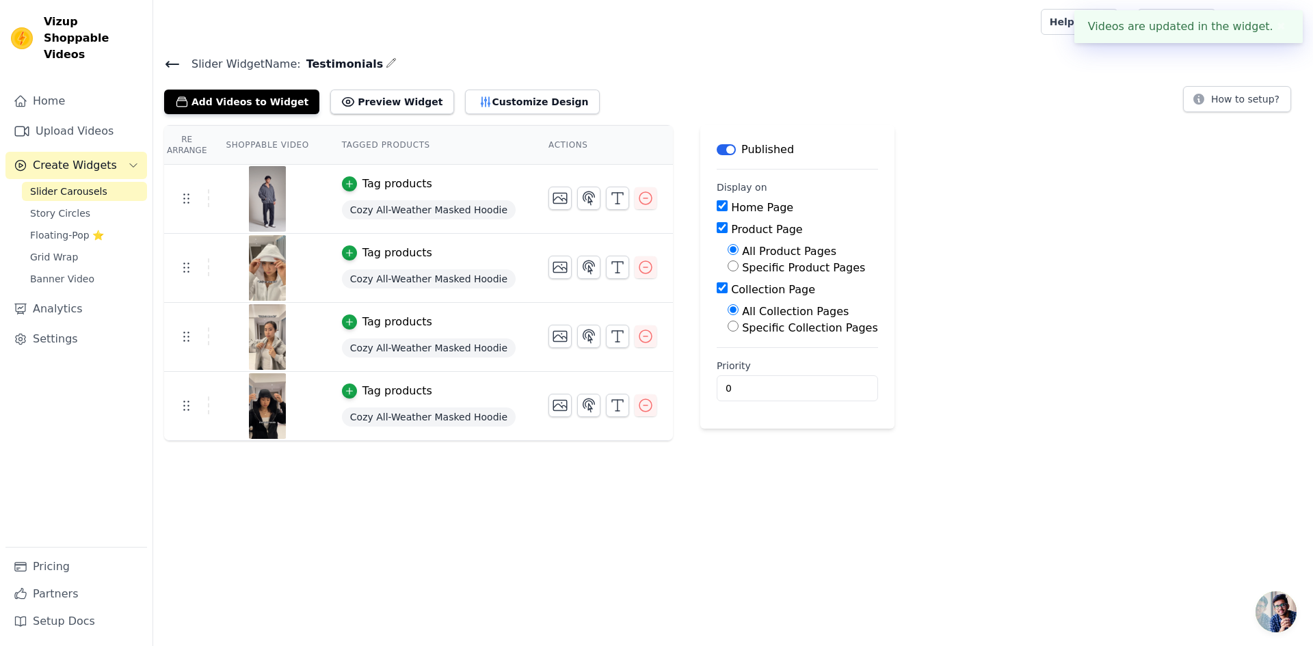
click at [1287, 22] on button "✖" at bounding box center [1281, 26] width 16 height 16
